Goal: Information Seeking & Learning: Learn about a topic

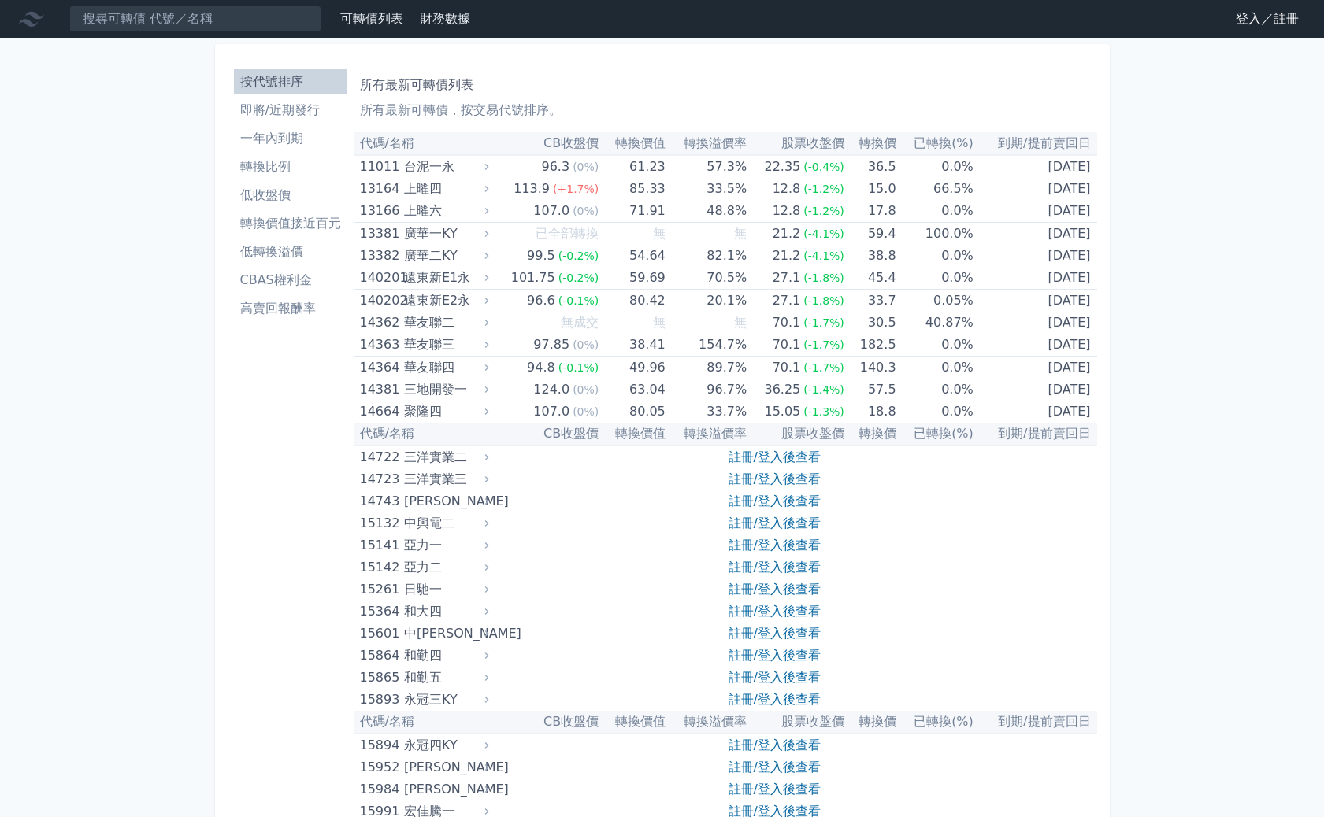
click at [292, 133] on li "一年內到期" at bounding box center [290, 138] width 113 height 19
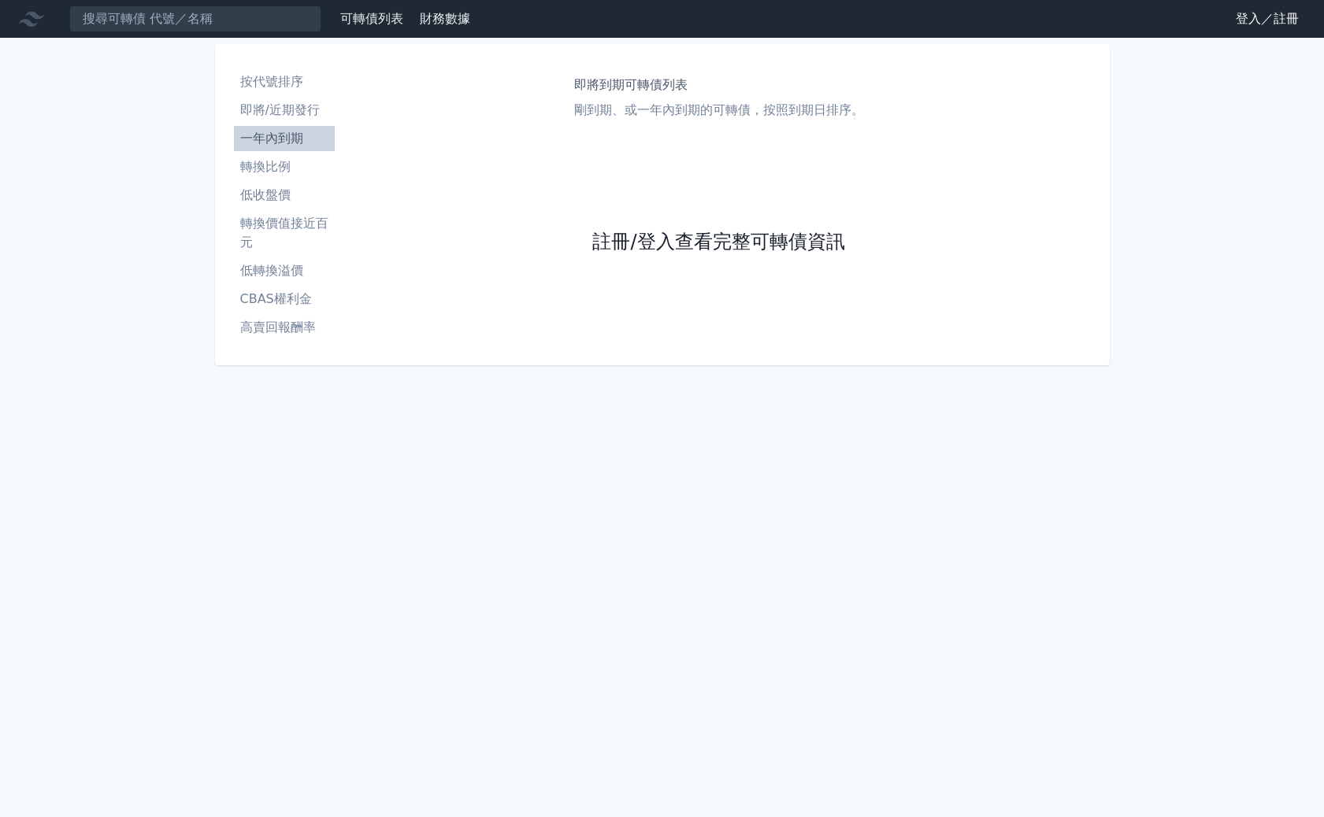
click at [734, 247] on link "註冊/登入查看完整可轉債資訊" at bounding box center [718, 242] width 252 height 25
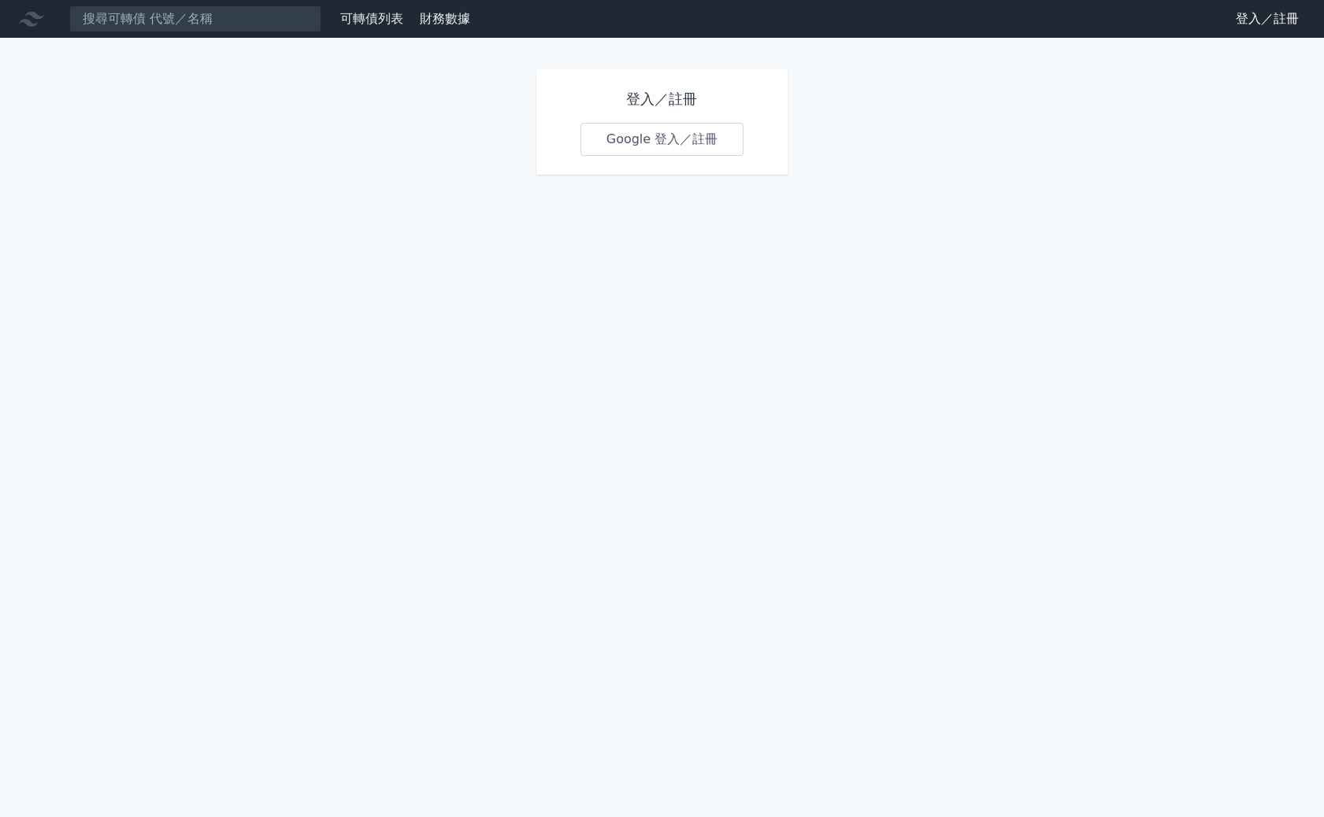
click at [655, 146] on link "Google 登入／註冊" at bounding box center [662, 139] width 164 height 33
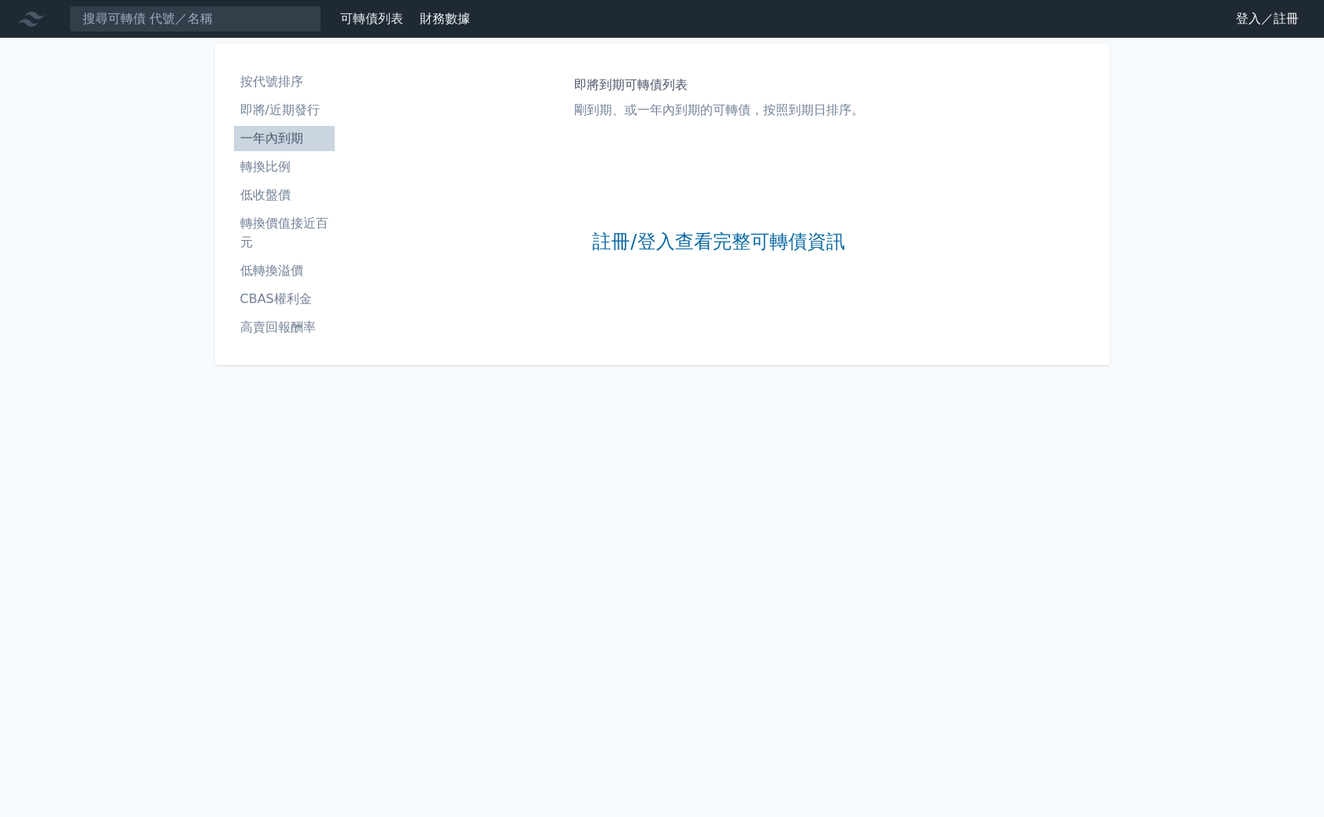
click at [290, 107] on li "即將/近期發行" at bounding box center [284, 110] width 101 height 19
click at [364, 17] on link "可轉債列表" at bounding box center [371, 18] width 63 height 15
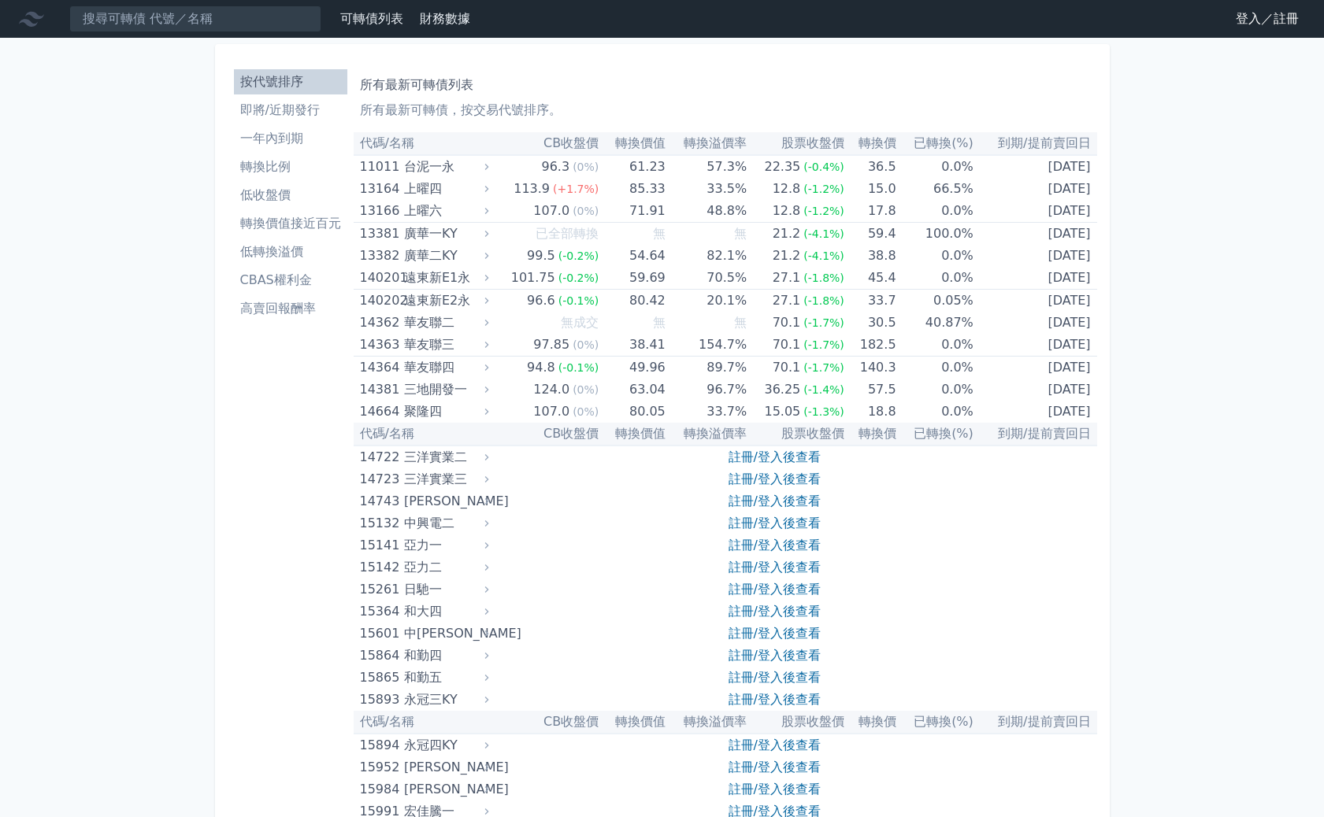
click at [313, 109] on li "即將/近期發行" at bounding box center [290, 110] width 113 height 19
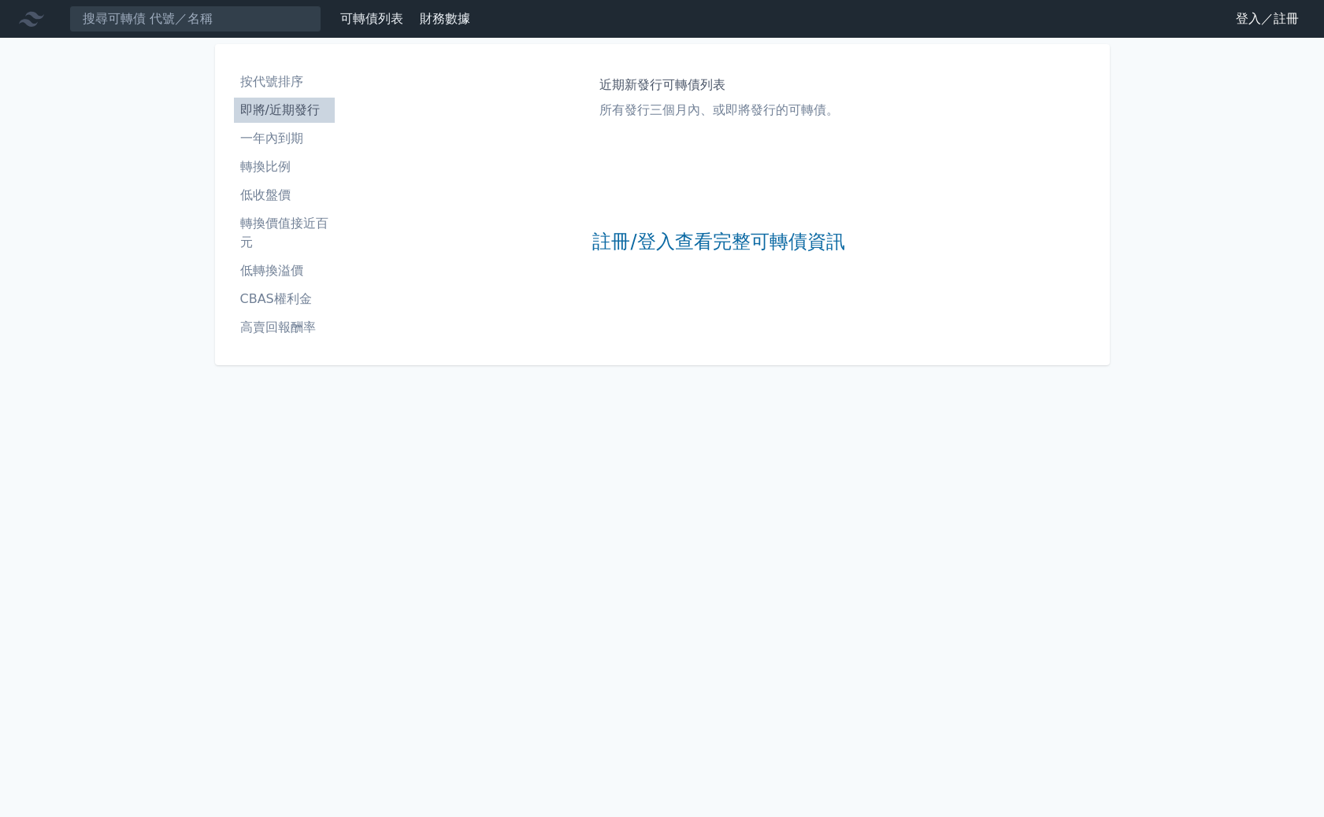
click at [291, 75] on li "按代號排序" at bounding box center [284, 81] width 101 height 19
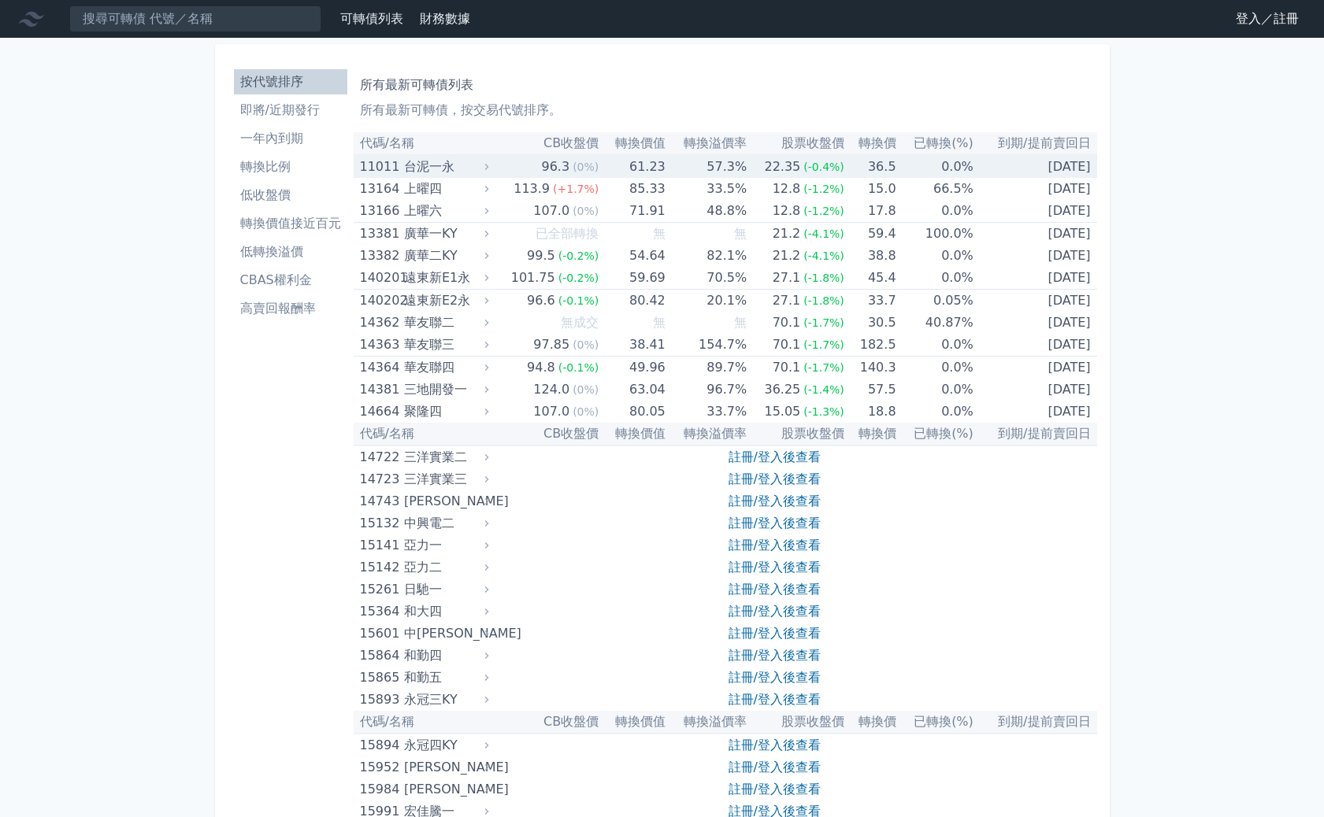
click at [417, 163] on div "台泥一永" at bounding box center [444, 167] width 81 height 22
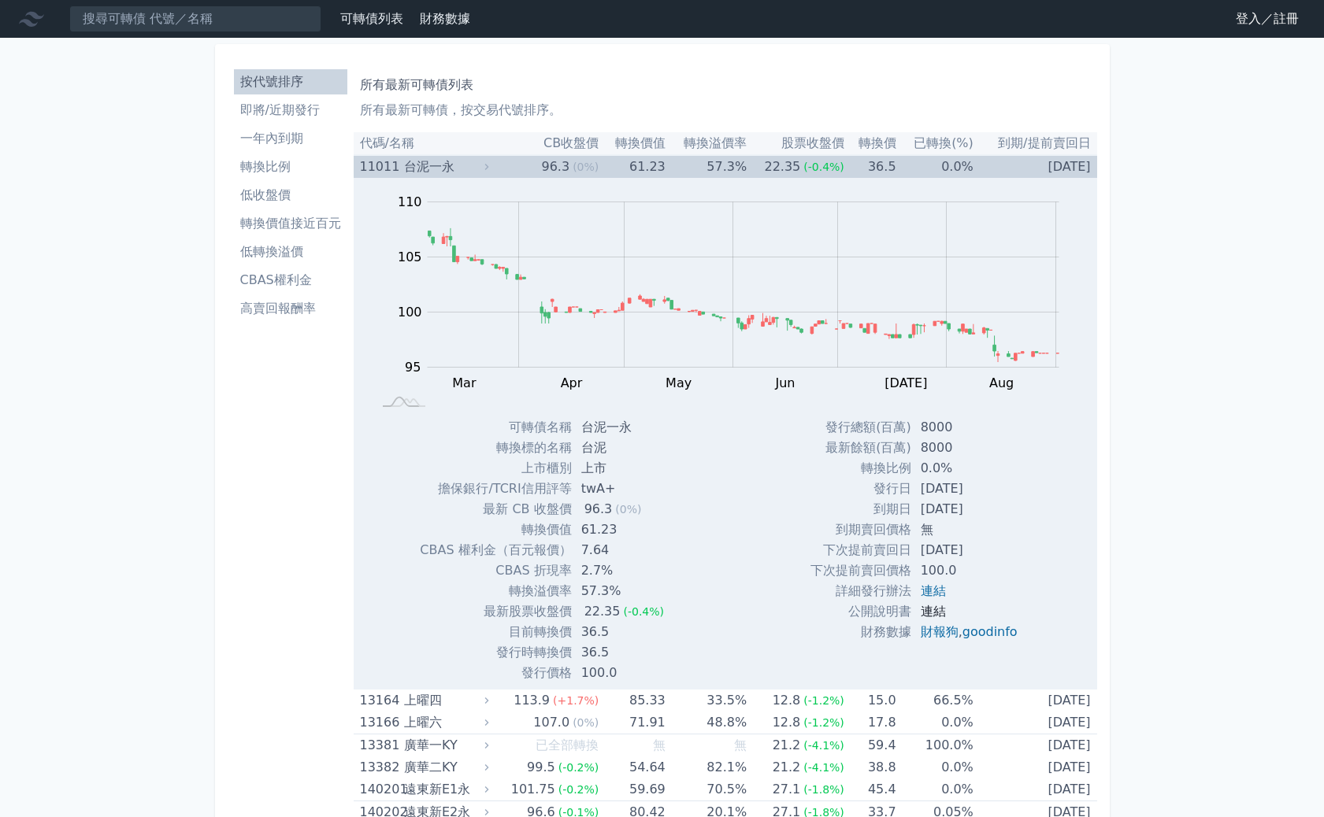
click at [931, 612] on link "連結" at bounding box center [933, 611] width 25 height 15
click at [937, 591] on link "連結" at bounding box center [933, 591] width 25 height 15
